Goal: Task Accomplishment & Management: Manage account settings

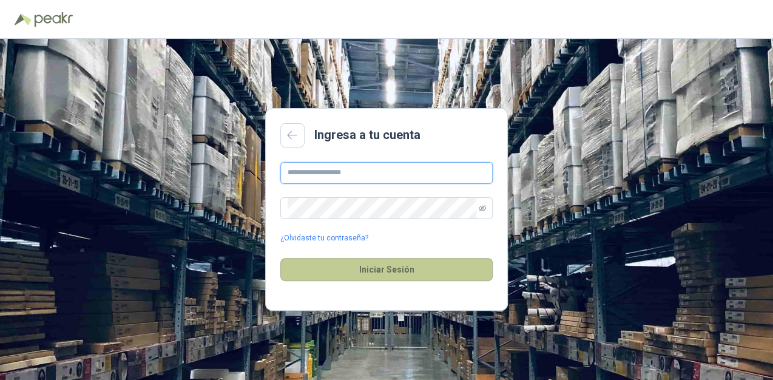
type input "**********"
click at [359, 270] on button "Iniciar Sesión" at bounding box center [386, 269] width 212 height 23
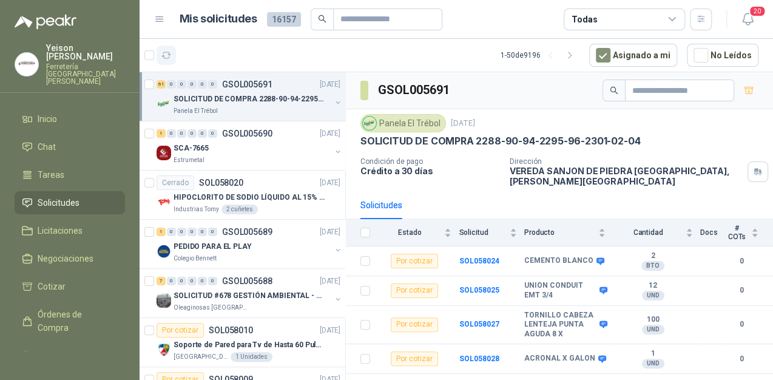
click at [168, 55] on icon "button" at bounding box center [166, 55] width 10 height 10
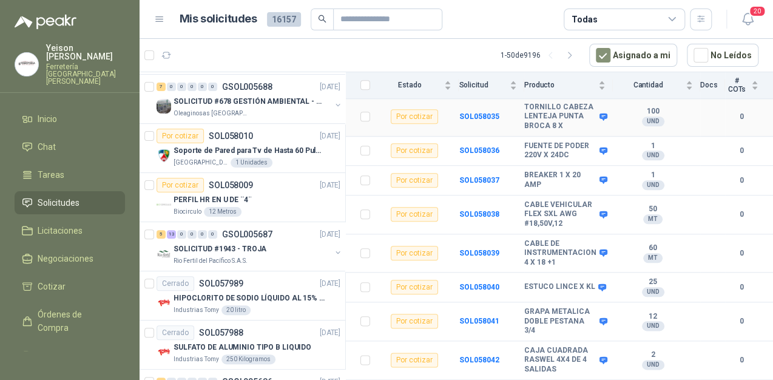
scroll to position [486, 0]
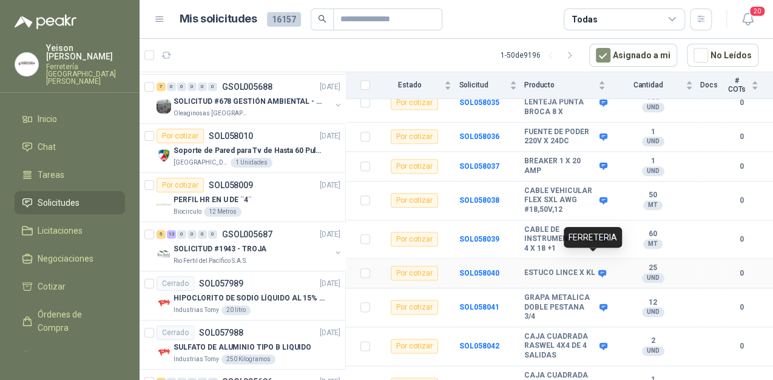
click at [598, 269] on icon at bounding box center [602, 273] width 9 height 9
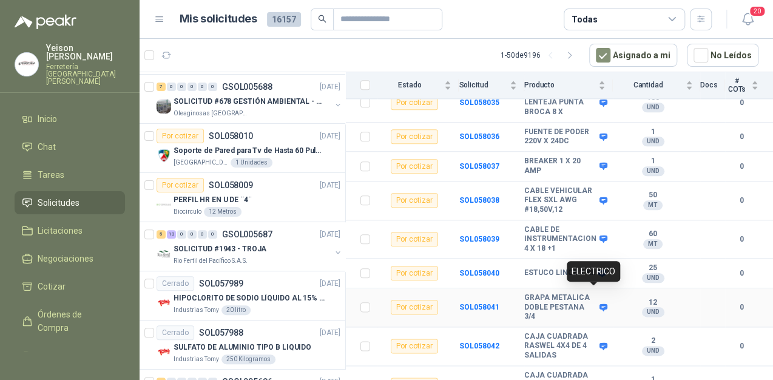
click at [600, 304] on icon at bounding box center [604, 307] width 8 height 7
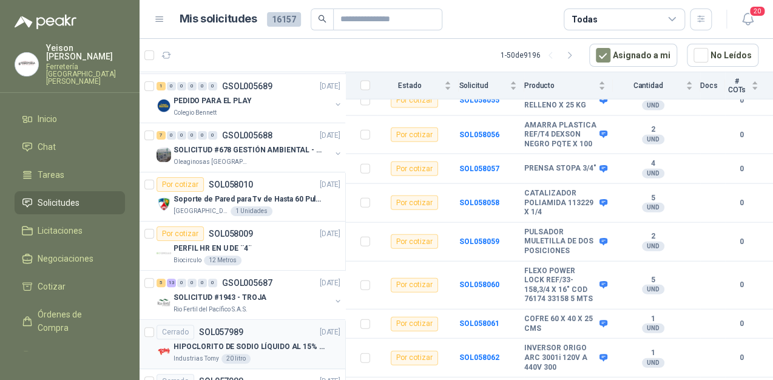
scroll to position [0, 0]
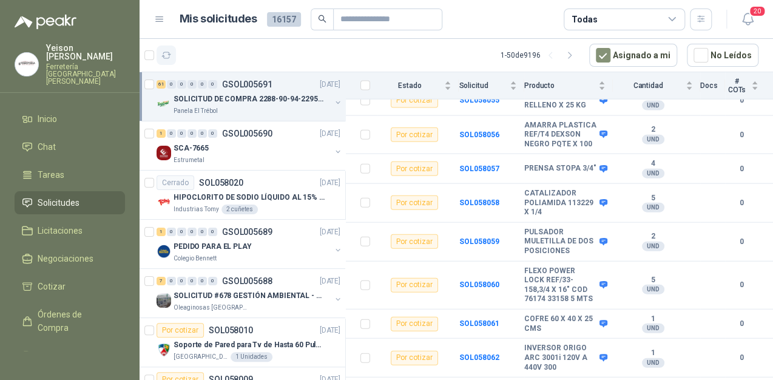
click at [172, 55] on button "button" at bounding box center [166, 55] width 19 height 19
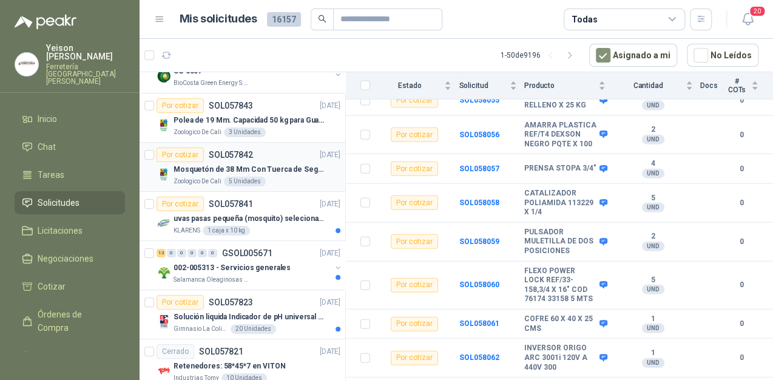
scroll to position [1942, 0]
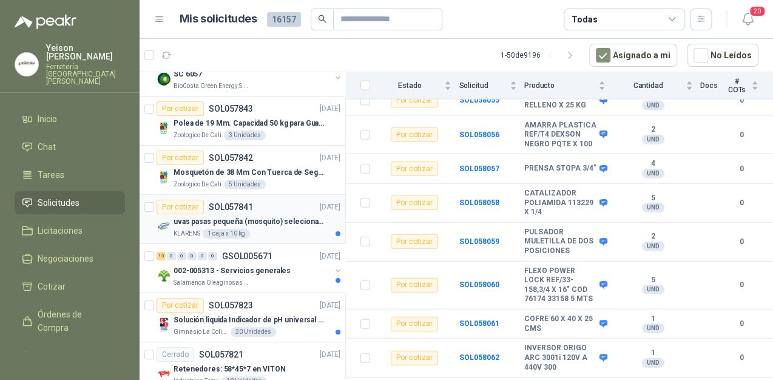
click at [240, 216] on p "uvas pasas pequeña (mosquito) selecionada" at bounding box center [249, 222] width 151 height 12
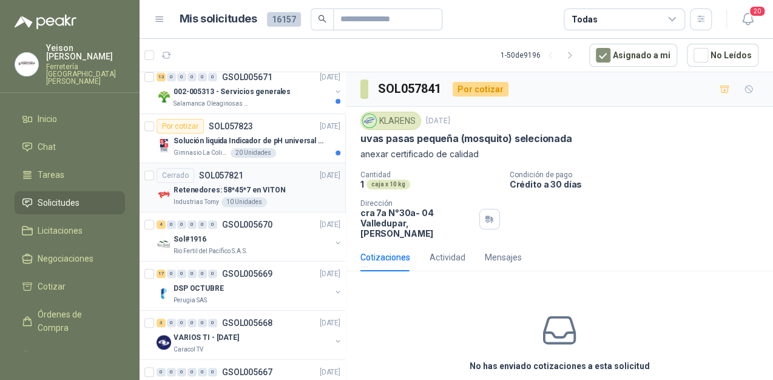
scroll to position [2167, 0]
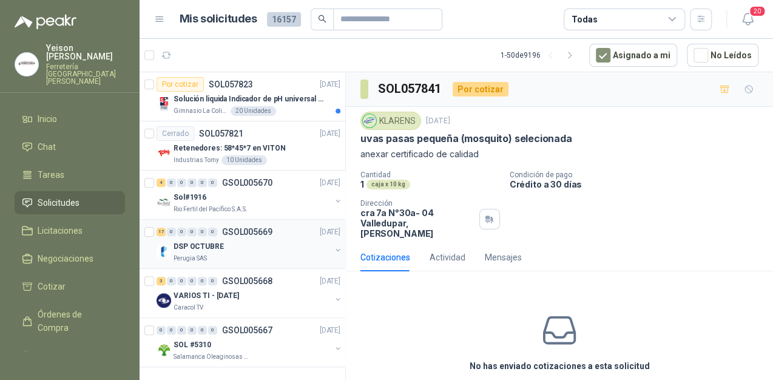
click at [224, 239] on div "DSP OCTUBRE" at bounding box center [252, 246] width 157 height 15
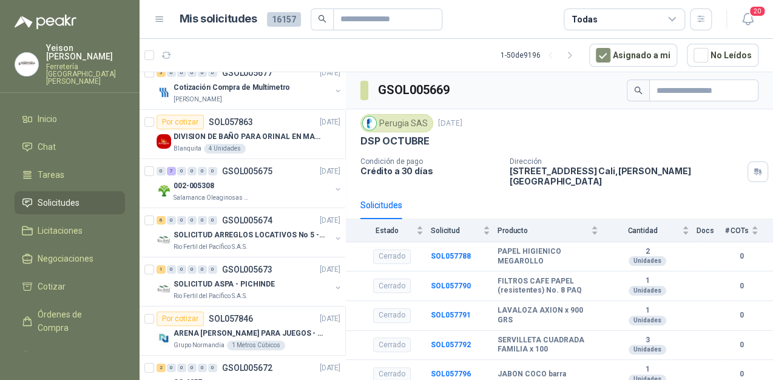
scroll to position [1633, 0]
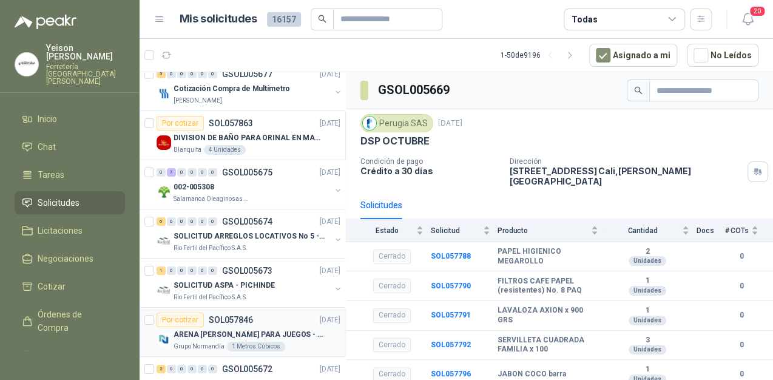
click at [244, 327] on div "ARENA [PERSON_NAME] PARA JUEGOS - SON [DEMOGRAPHIC_DATA].31 METROS CUBICOS" at bounding box center [257, 334] width 167 height 15
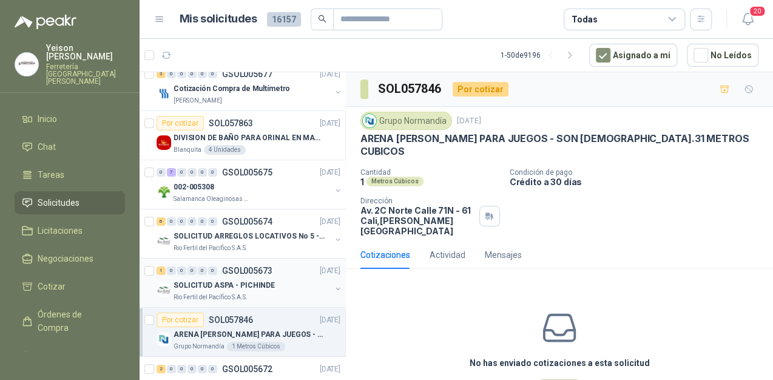
click at [253, 293] on div "Rio Fertil del Pacífico S.A.S." at bounding box center [252, 298] width 157 height 10
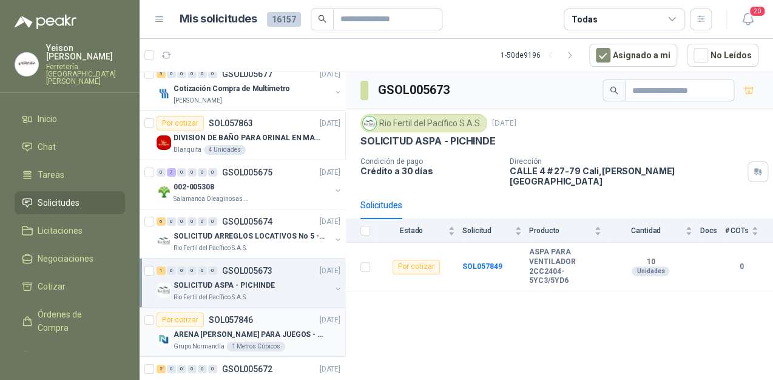
click at [256, 327] on div "ARENA [PERSON_NAME] PARA JUEGOS - SON [DEMOGRAPHIC_DATA].31 METROS CUBICOS" at bounding box center [257, 334] width 167 height 15
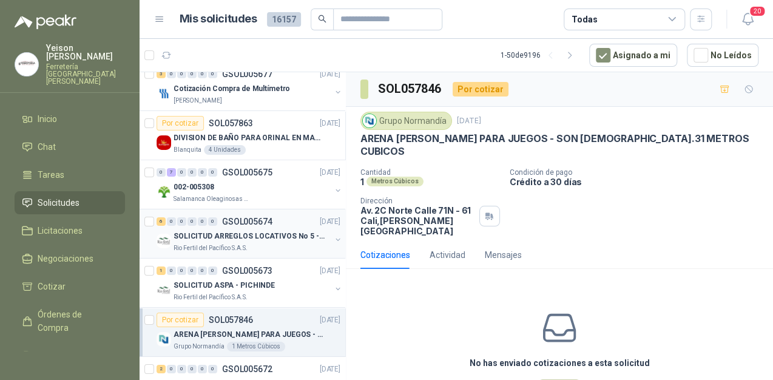
click at [281, 243] on div "Rio Fertil del Pacífico S.A.S." at bounding box center [252, 248] width 157 height 10
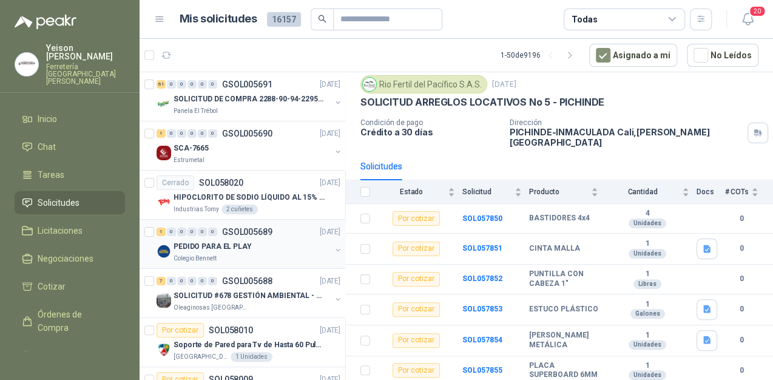
click at [247, 251] on div "PEDIDO PARA EL PLAY" at bounding box center [252, 246] width 157 height 15
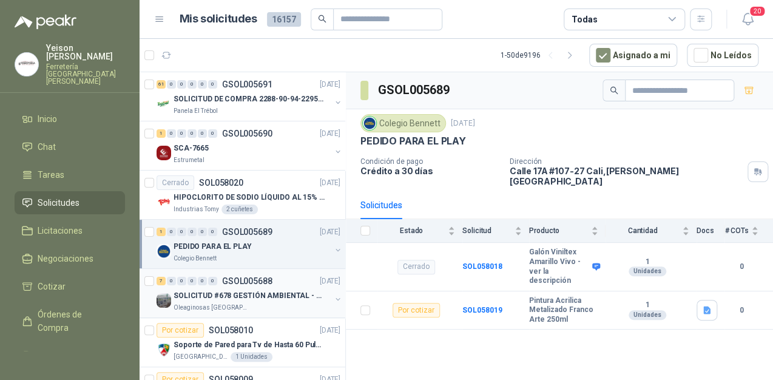
click at [245, 294] on p "SOLICITUD #678 GESTIÓN AMBIENTAL - TUMACO" at bounding box center [249, 296] width 151 height 12
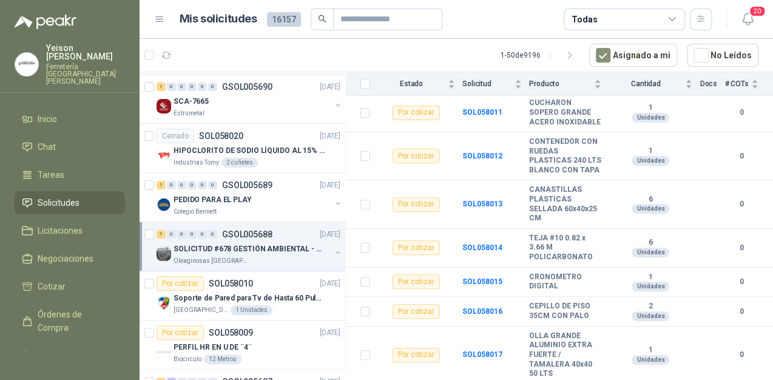
scroll to position [97, 0]
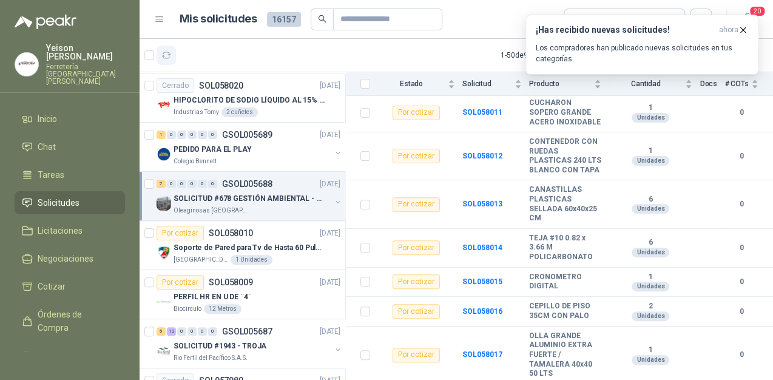
click at [165, 56] on icon "button" at bounding box center [166, 55] width 9 height 6
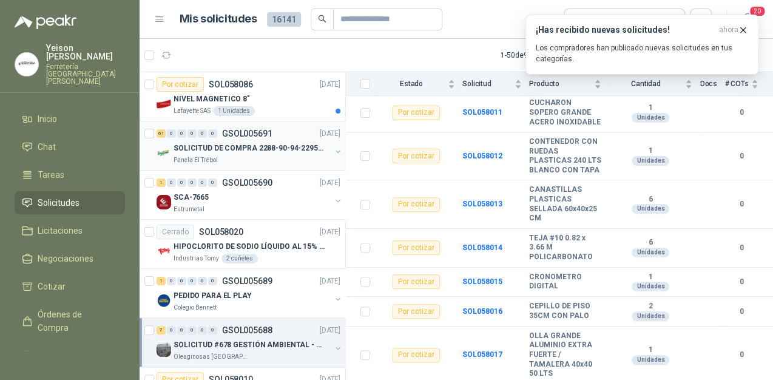
scroll to position [0, 0]
click at [250, 97] on div "NIVEL MAGNETICO 8"" at bounding box center [257, 99] width 167 height 15
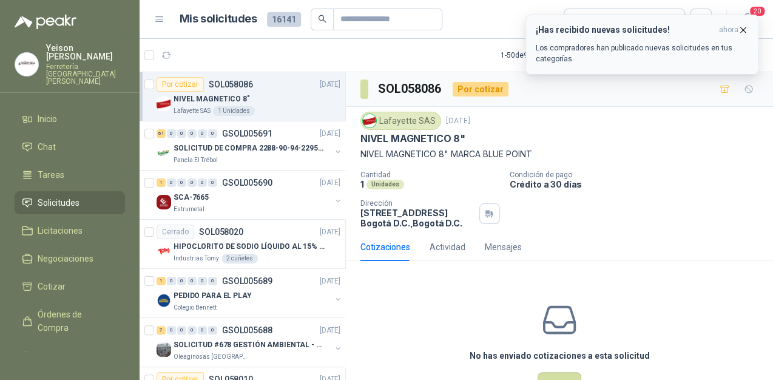
click at [748, 29] on button "¡Has recibido nuevas solicitudes! ahora Los compradores han publicado nuevas so…" at bounding box center [642, 45] width 233 height 60
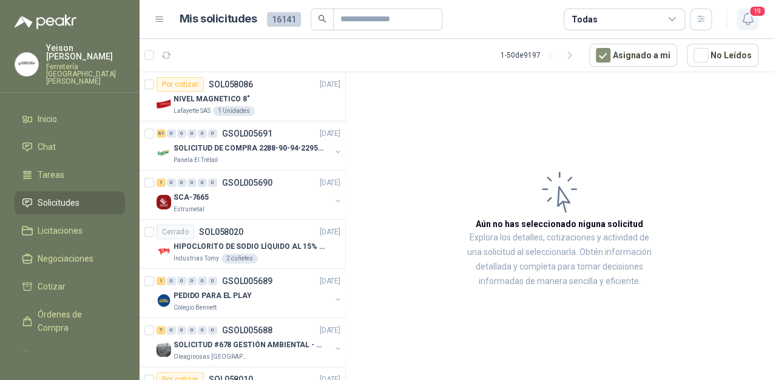
click at [750, 22] on icon "button" at bounding box center [747, 19] width 10 height 12
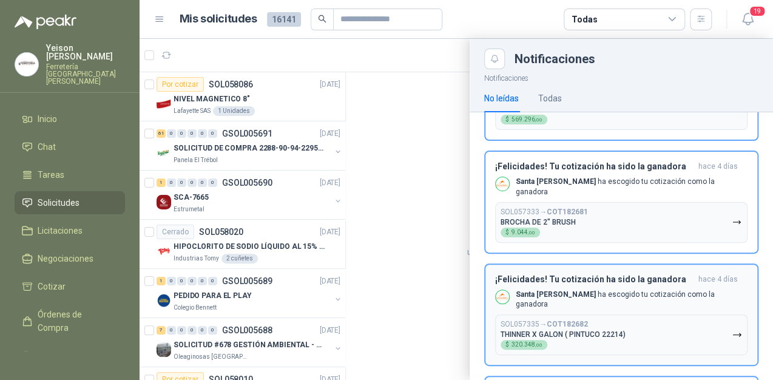
scroll to position [388, 0]
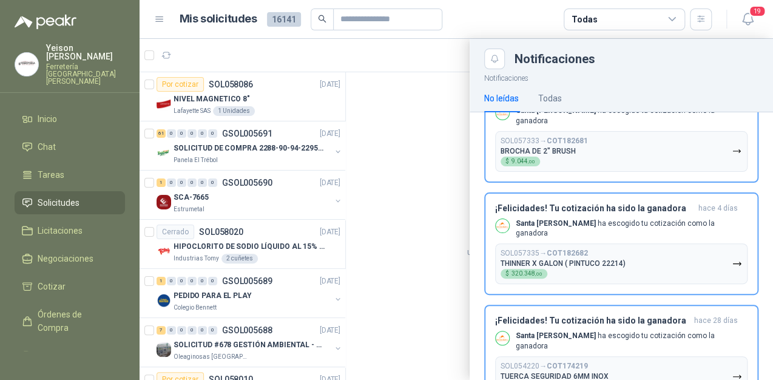
click at [231, 200] on div at bounding box center [457, 209] width 634 height 341
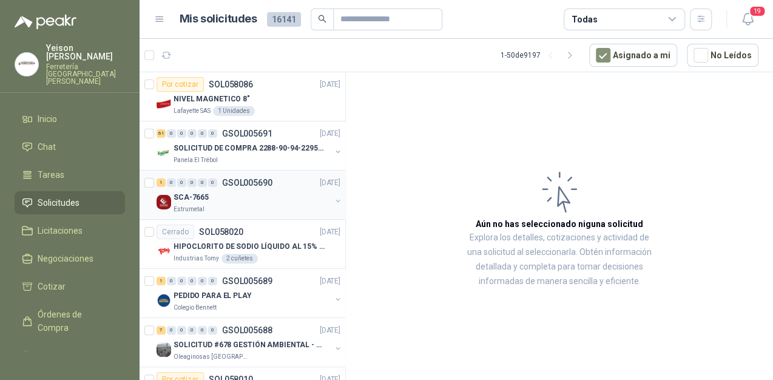
click at [179, 201] on p "SCA-7665" at bounding box center [191, 198] width 35 height 12
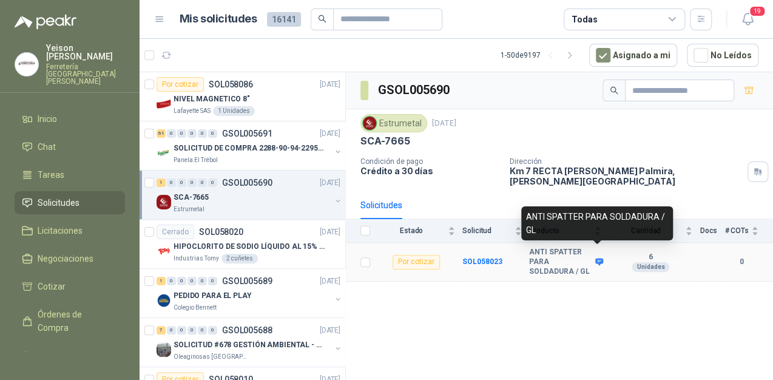
click at [599, 257] on icon at bounding box center [599, 261] width 9 height 9
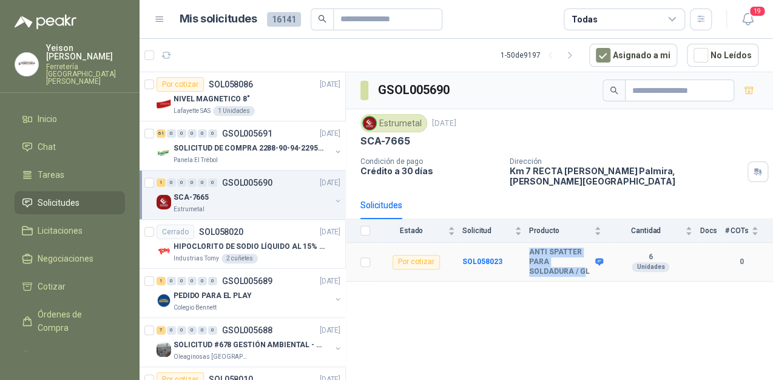
drag, startPoint x: 540, startPoint y: 259, endPoint x: 513, endPoint y: 236, distance: 35.7
click at [513, 243] on tr "Por cotizar SOL058023 ANTI SPATTER PARA SOLDADURA / GL 6 Unidades 0" at bounding box center [559, 262] width 427 height 39
drag, startPoint x: 513, startPoint y: 236, endPoint x: 521, endPoint y: 245, distance: 12.5
click at [521, 245] on td "SOL058023" at bounding box center [496, 262] width 67 height 39
drag, startPoint x: 551, startPoint y: 260, endPoint x: 528, endPoint y: 245, distance: 27.8
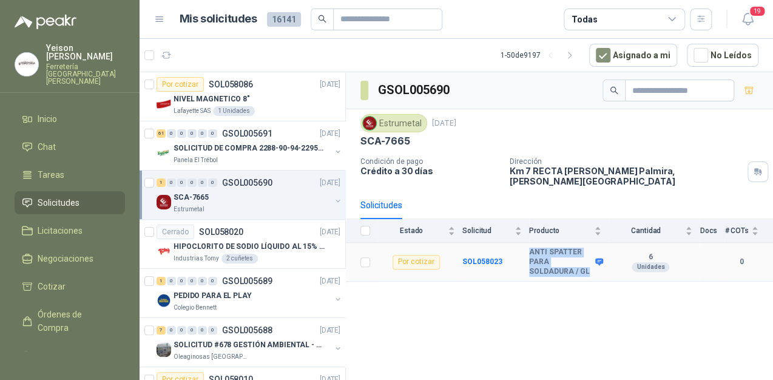
click at [528, 245] on tr "Por cotizar SOL058023 ANTI SPATTER PARA SOLDADURA / GL 6 Unidades 0" at bounding box center [559, 262] width 427 height 39
copy tr "ANTI SPATTER PARA SOLDADURA / GL"
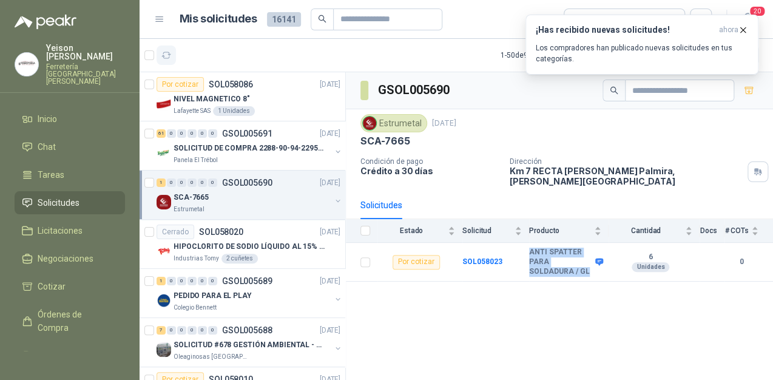
click at [165, 56] on icon "button" at bounding box center [166, 55] width 10 height 10
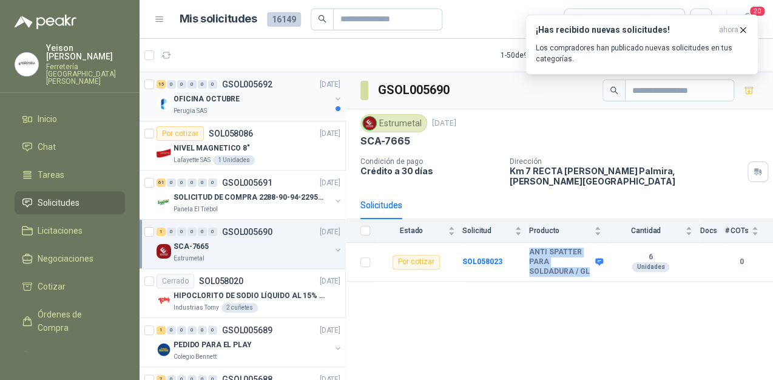
click at [283, 108] on div "Perugia SAS" at bounding box center [252, 111] width 157 height 10
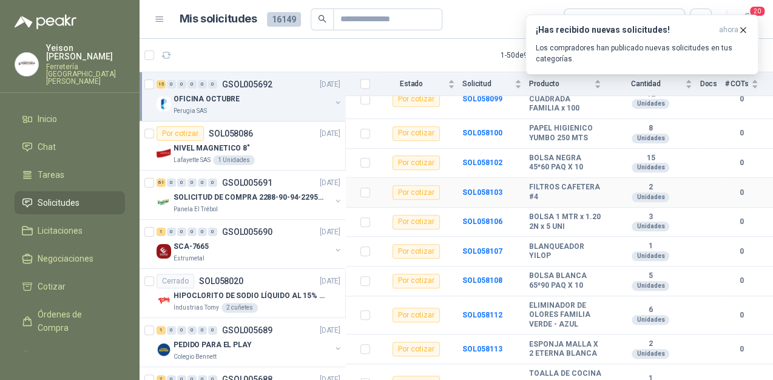
scroll to position [384, 0]
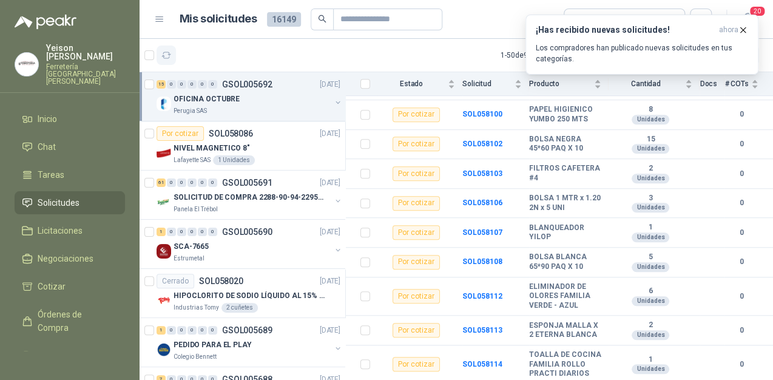
click at [163, 52] on icon "button" at bounding box center [166, 55] width 10 height 10
click at [169, 56] on icon "button" at bounding box center [166, 55] width 9 height 6
click at [166, 55] on icon "button" at bounding box center [166, 55] width 10 height 10
click at [667, 37] on div "¡Has recibido nuevas solicitudes! ahora Los compradores han publicado nuevas so…" at bounding box center [642, 44] width 212 height 39
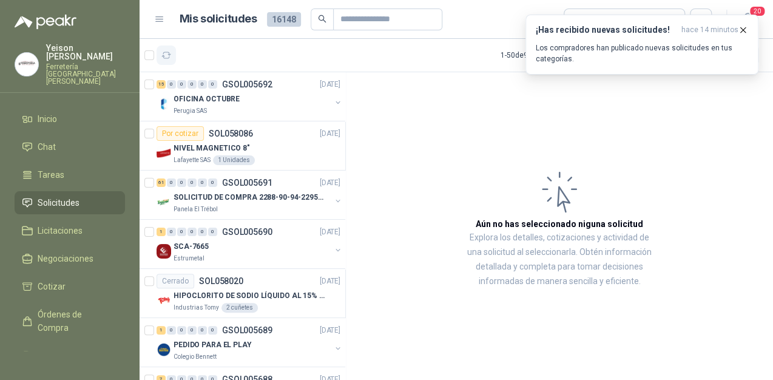
click at [167, 55] on icon "button" at bounding box center [166, 55] width 10 height 10
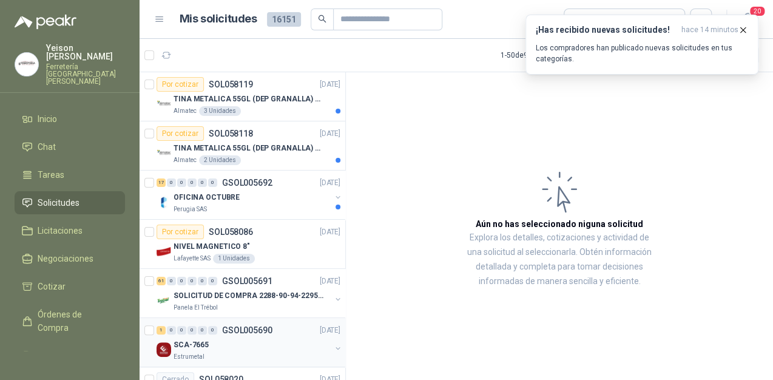
scroll to position [49, 0]
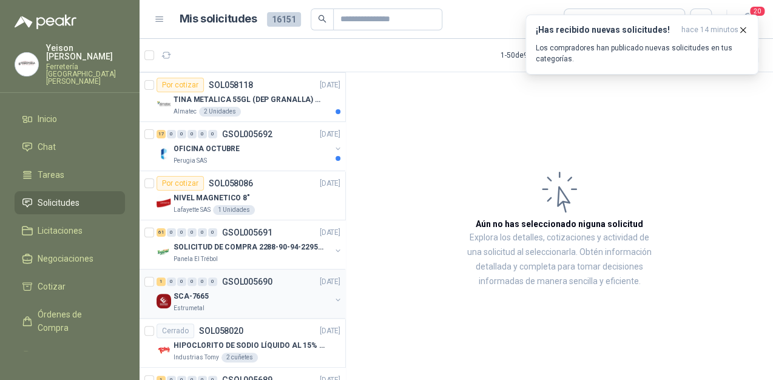
click at [214, 297] on div "SCA-7665" at bounding box center [252, 296] width 157 height 15
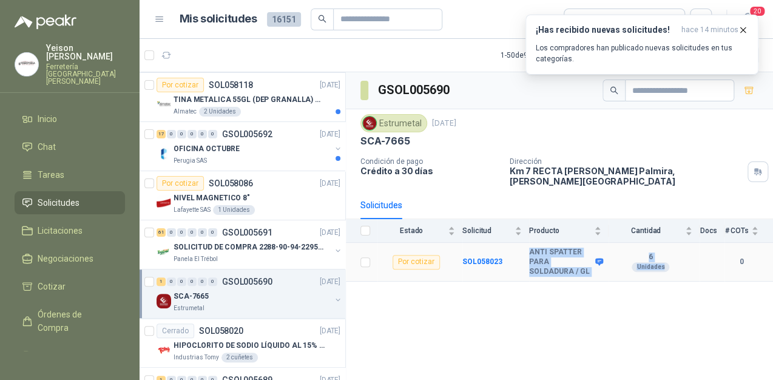
drag, startPoint x: 527, startPoint y: 240, endPoint x: 684, endPoint y: 265, distance: 159.2
click at [684, 265] on tr "Por cotizar SOL058023 ANTI SPATTER PARA SOLDADURA / GL 6 Unidades 0" at bounding box center [559, 262] width 427 height 39
copy tr "ANTI SPATTER PARA SOLDADURA / GL 6 Unidades"
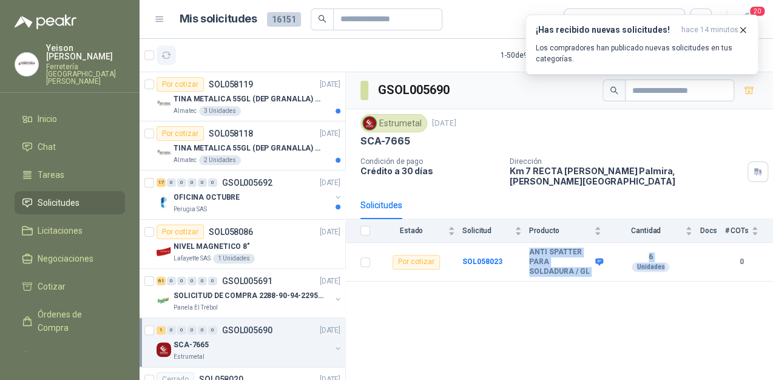
click at [170, 54] on icon "button" at bounding box center [166, 55] width 9 height 6
click at [168, 63] on button "button" at bounding box center [166, 55] width 19 height 19
click at [746, 32] on icon "button" at bounding box center [743, 30] width 10 height 10
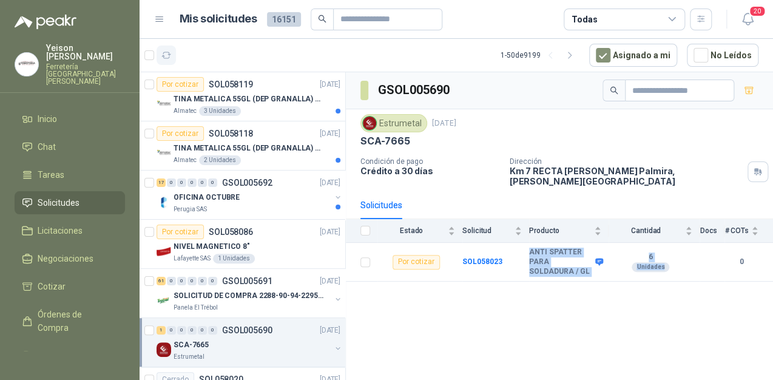
click at [164, 56] on icon "button" at bounding box center [166, 55] width 9 height 6
click at [169, 56] on icon "button" at bounding box center [166, 55] width 10 height 10
click at [158, 57] on button "button" at bounding box center [166, 55] width 19 height 19
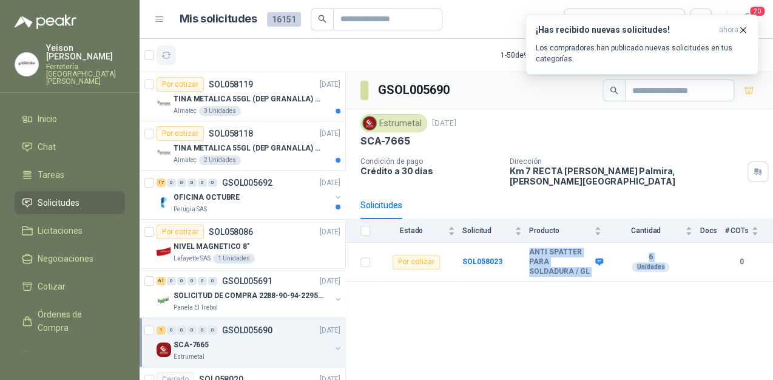
click at [160, 56] on button "button" at bounding box center [166, 55] width 19 height 19
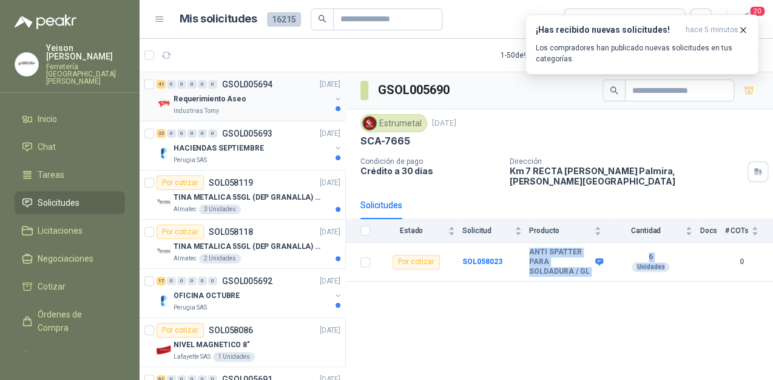
click at [226, 107] on div "Industrias Tomy" at bounding box center [252, 111] width 157 height 10
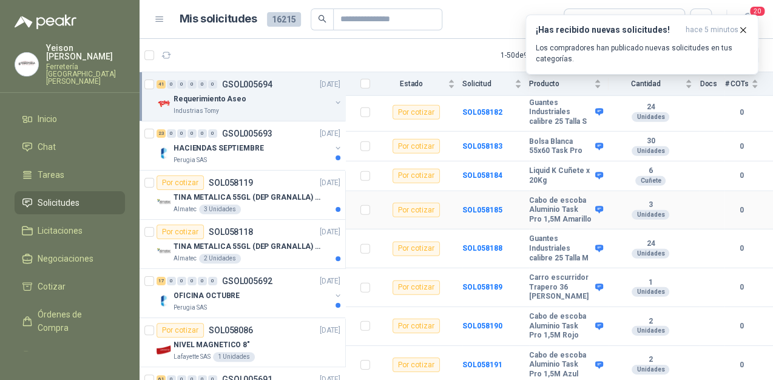
scroll to position [1513, 0]
click at [168, 52] on icon "button" at bounding box center [166, 55] width 9 height 6
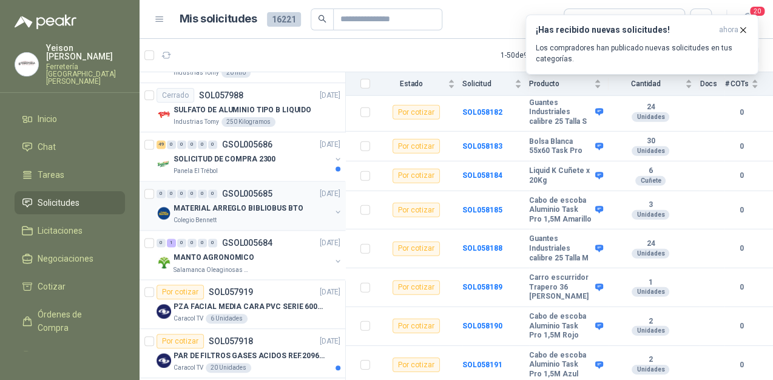
scroll to position [777, 0]
click at [271, 204] on p "MATERIAL ARREGLO BIBLIOBUS BTO" at bounding box center [238, 208] width 129 height 12
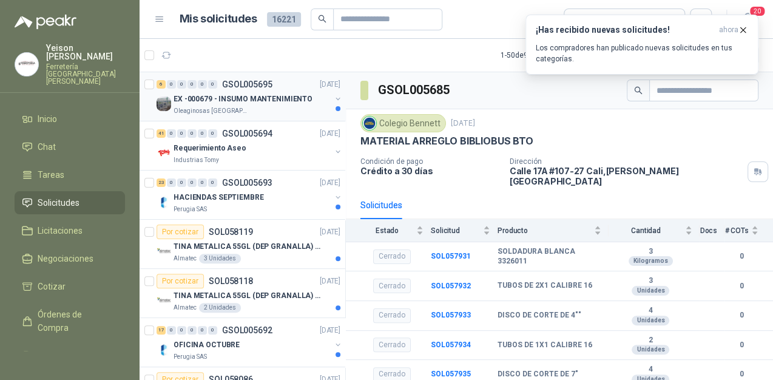
click at [242, 102] on p "EX -000679 - INSUMO MANTENIMIENTO" at bounding box center [243, 99] width 139 height 12
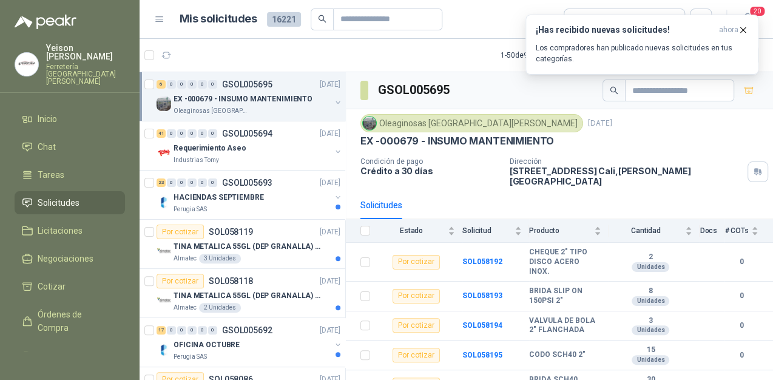
scroll to position [44, 0]
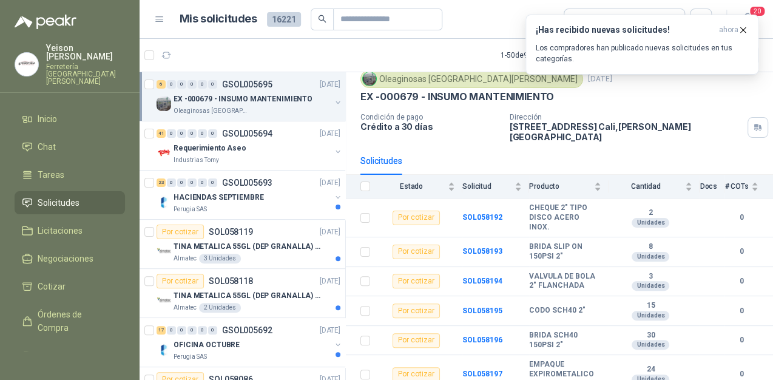
click at [265, 98] on p "EX -000679 - INSUMO MANTENIMIENTO" at bounding box center [243, 99] width 139 height 12
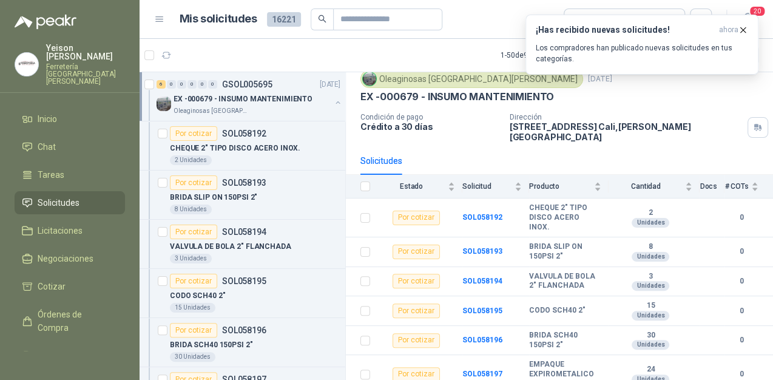
scroll to position [4, 0]
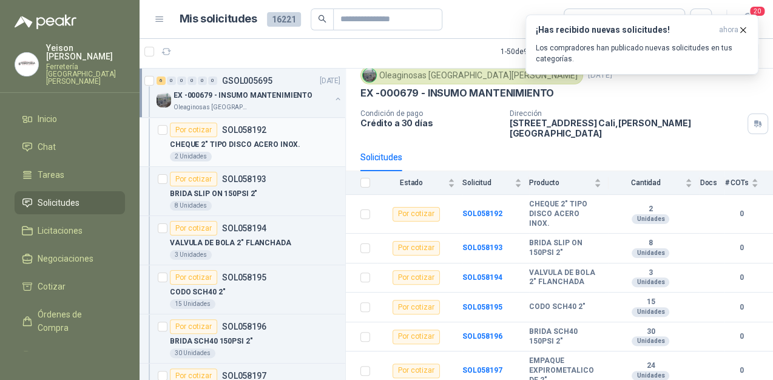
click at [282, 131] on div "Por cotizar SOL058192" at bounding box center [255, 130] width 171 height 15
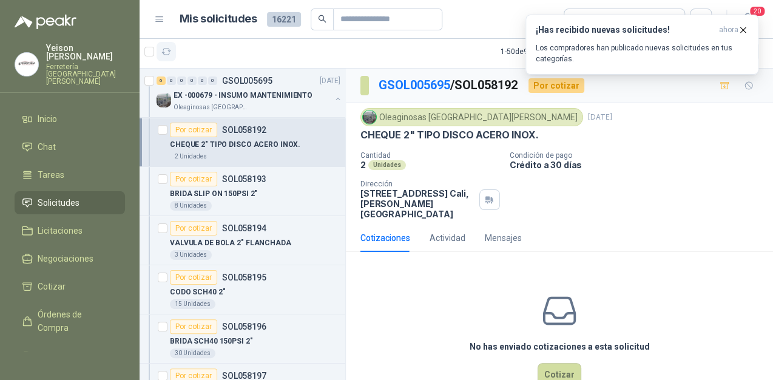
click at [168, 50] on icon "button" at bounding box center [166, 52] width 10 height 10
click at [333, 95] on button "button" at bounding box center [338, 99] width 10 height 10
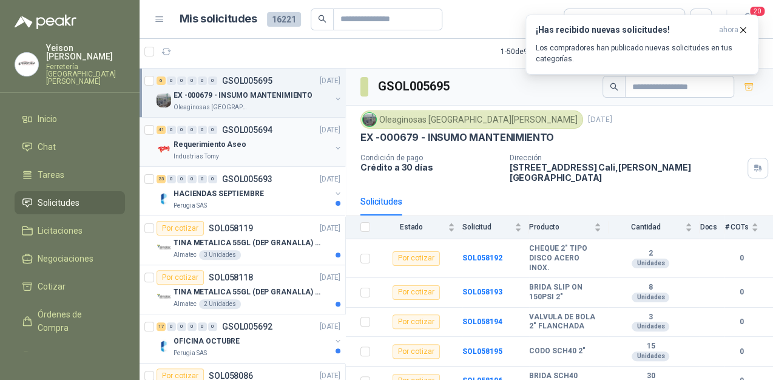
click at [281, 138] on div "Requerimiento Aseo" at bounding box center [252, 144] width 157 height 15
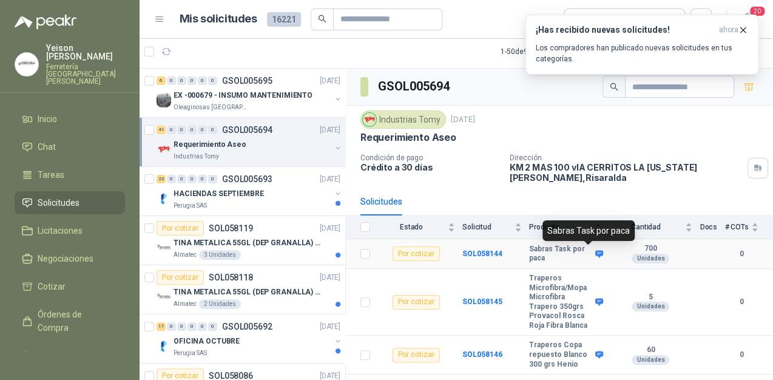
click at [595, 255] on icon at bounding box center [599, 253] width 8 height 7
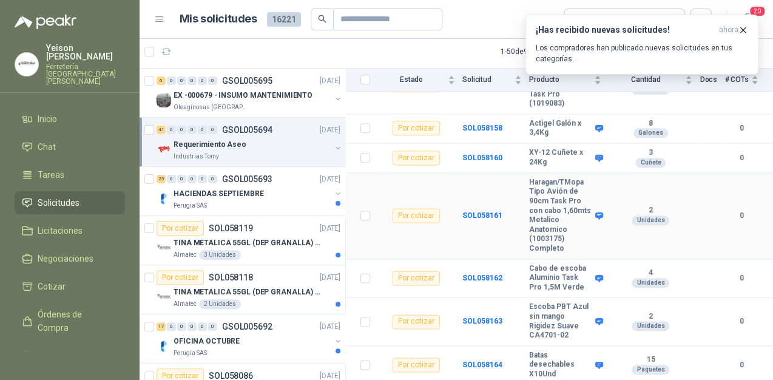
scroll to position [631, 0]
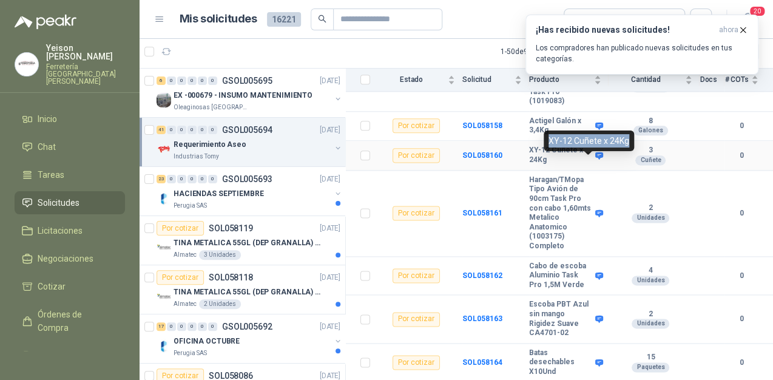
drag, startPoint x: 626, startPoint y: 138, endPoint x: 546, endPoint y: 141, distance: 80.2
click at [546, 141] on div "XY-12 Cuñete x 24Kg" at bounding box center [589, 141] width 90 height 21
copy div "XY-12 Cuñete x 24Kg"
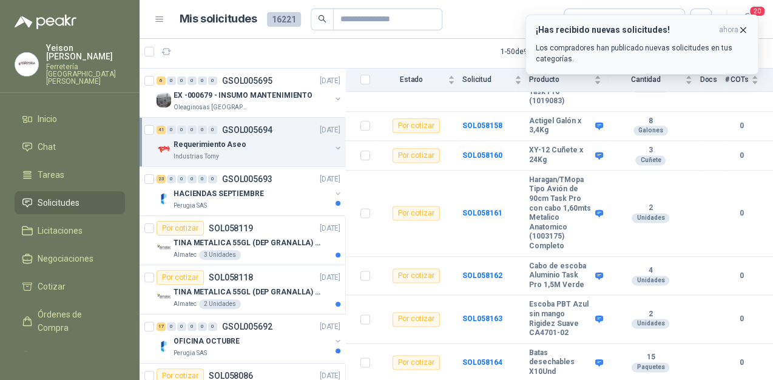
click at [743, 29] on icon "button" at bounding box center [743, 29] width 5 height 5
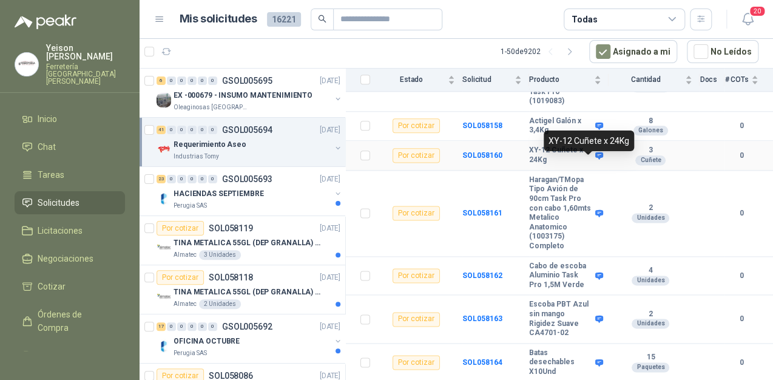
click at [595, 160] on icon at bounding box center [599, 155] width 9 height 9
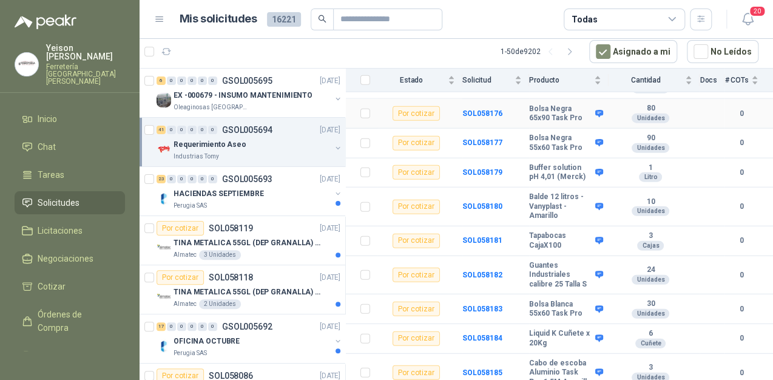
scroll to position [1360, 0]
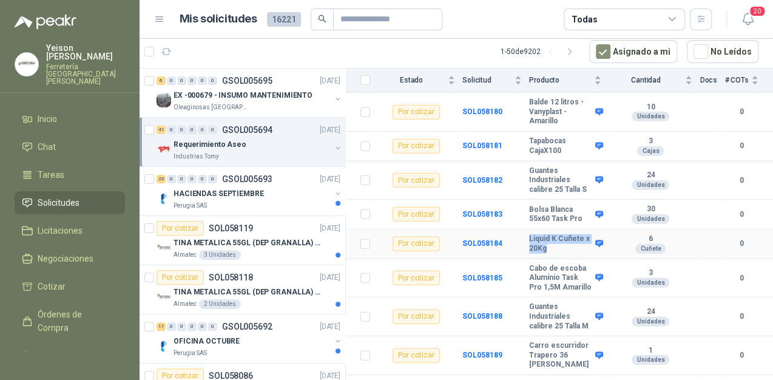
drag, startPoint x: 552, startPoint y: 310, endPoint x: 528, endPoint y: 299, distance: 26.6
click at [529, 253] on b "Liquid K Cuñete x 20Kg" at bounding box center [560, 243] width 63 height 19
copy b "Liquid K Cuñete x 20Kg"
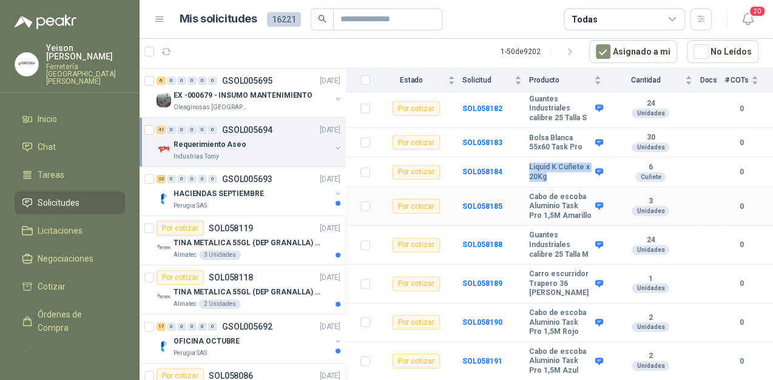
scroll to position [1513, 0]
click at [333, 143] on button "button" at bounding box center [338, 148] width 10 height 10
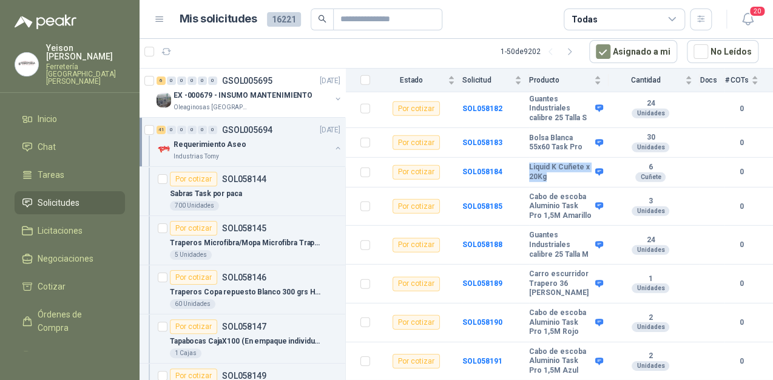
click at [333, 143] on button "button" at bounding box center [338, 148] width 10 height 10
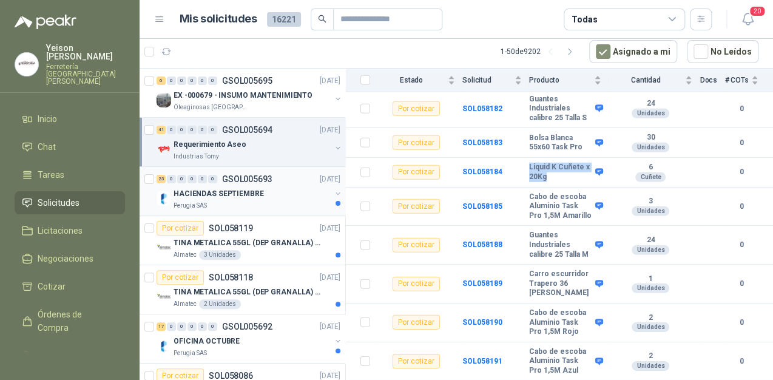
click at [294, 202] on div "Perugia SAS" at bounding box center [252, 206] width 157 height 10
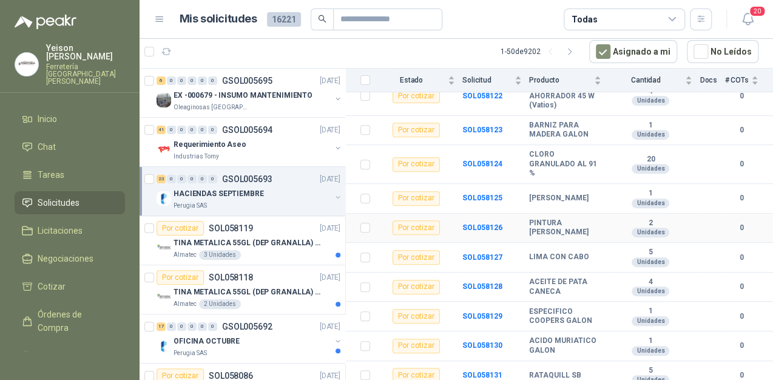
scroll to position [194, 0]
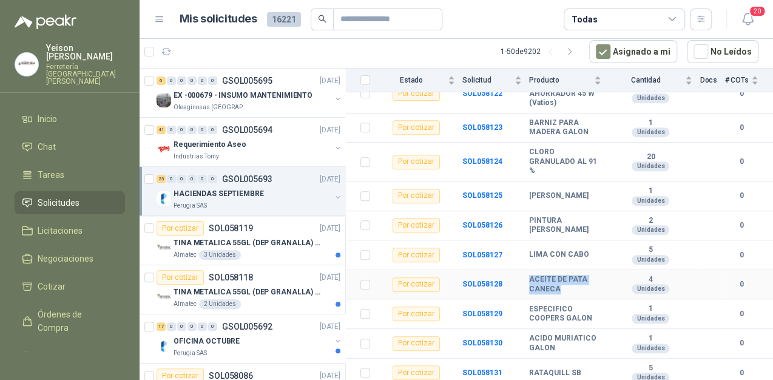
drag, startPoint x: 557, startPoint y: 279, endPoint x: 529, endPoint y: 269, distance: 30.1
click at [529, 270] on tr "Por cotizar SOL058128 ACEITE DE PATA CANECA 4 Unidades 0" at bounding box center [559, 285] width 427 height 30
copy tr "ACEITE DE PATA CANECA"
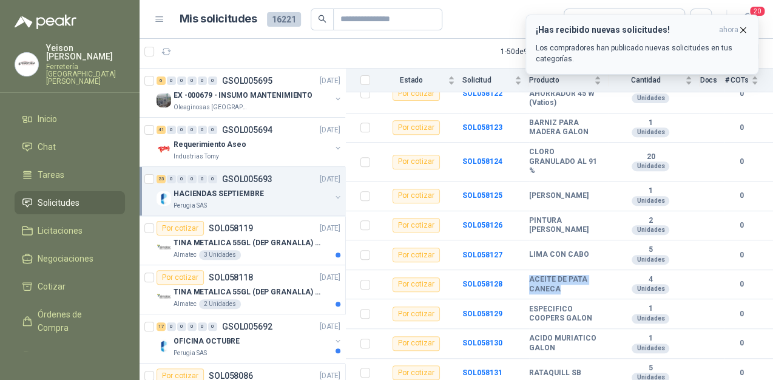
click at [741, 25] on icon "button" at bounding box center [743, 30] width 10 height 10
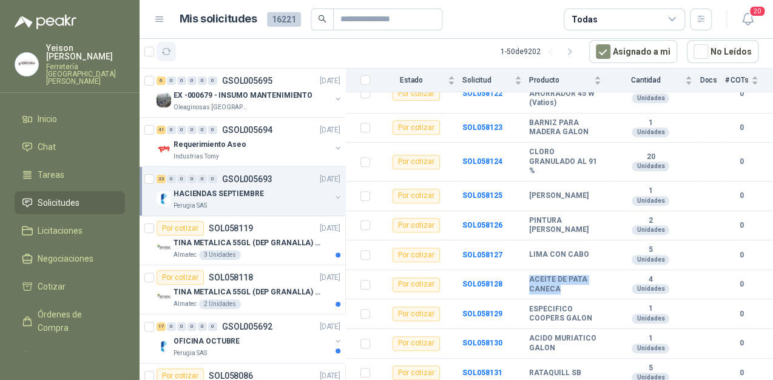
click at [175, 52] on button "button" at bounding box center [166, 51] width 19 height 19
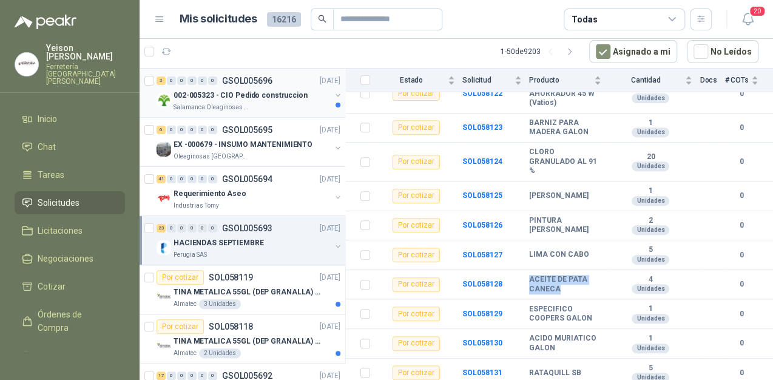
click at [226, 93] on p "002-005323 - CIO Pedido construccion" at bounding box center [241, 96] width 134 height 12
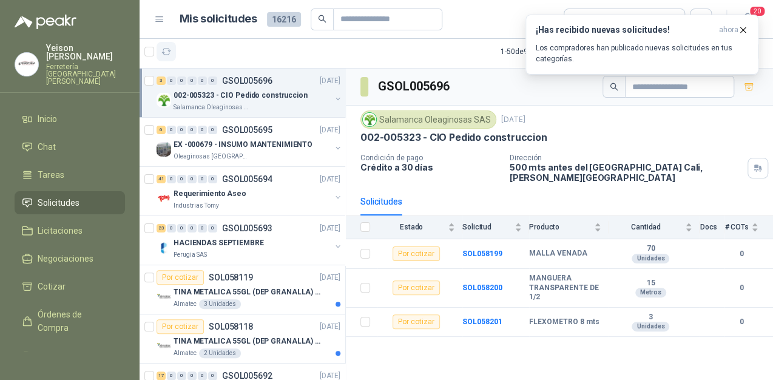
click at [173, 54] on button "button" at bounding box center [166, 51] width 19 height 19
